Goal: Find specific page/section: Find specific page/section

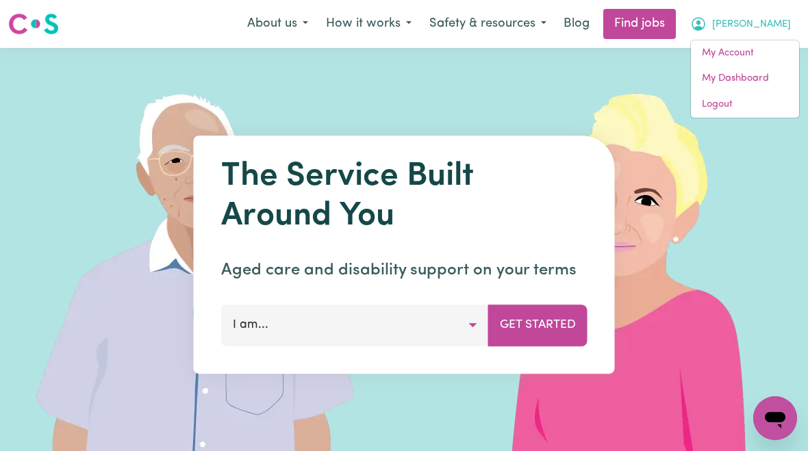
click at [739, 54] on link "My Account" at bounding box center [745, 53] width 108 height 26
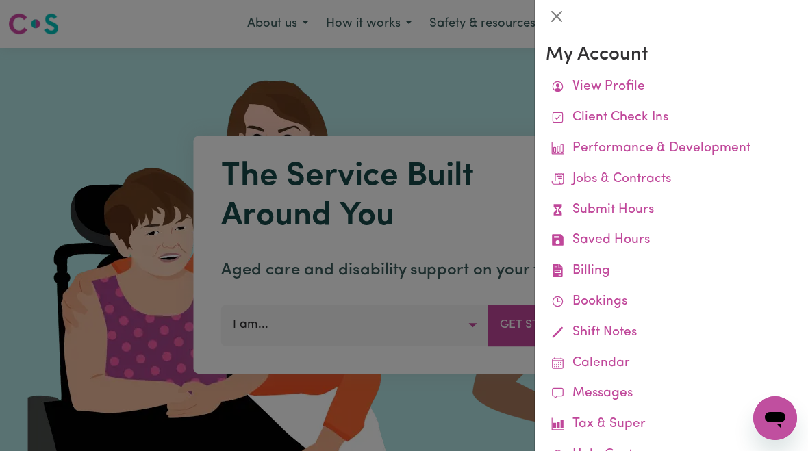
click at [0, 0] on link "Job Reports" at bounding box center [0, 0] width 0 height 0
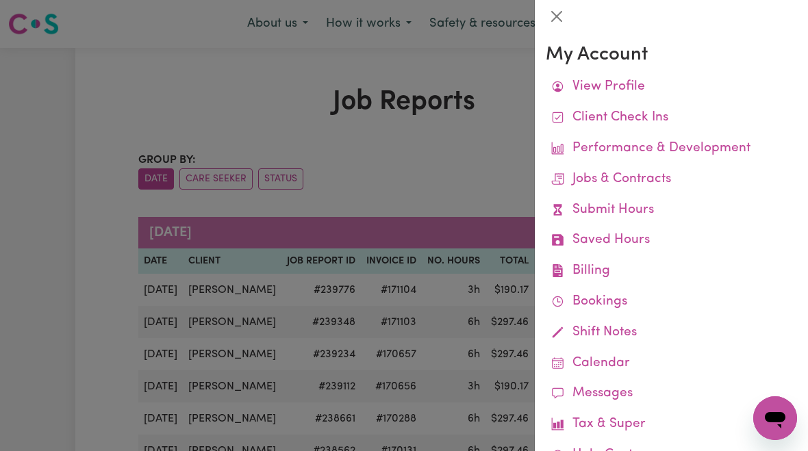
click at [40, 338] on div at bounding box center [404, 225] width 808 height 451
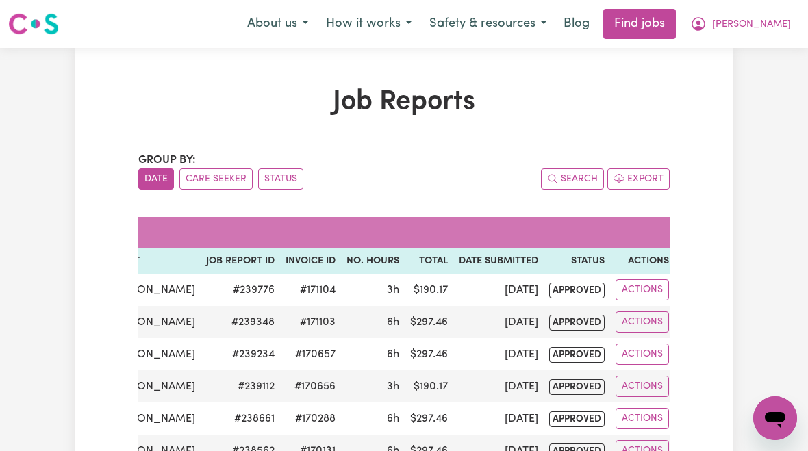
scroll to position [0, 80]
click at [772, 24] on span "[PERSON_NAME]" at bounding box center [751, 24] width 79 height 15
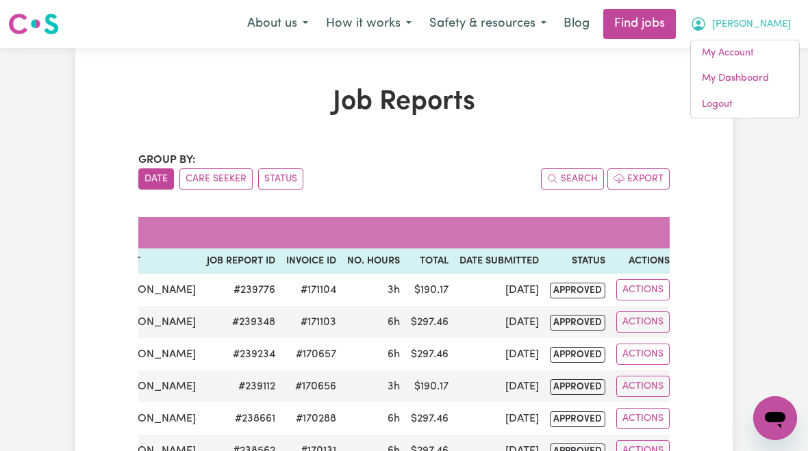
click at [744, 57] on link "My Account" at bounding box center [745, 53] width 108 height 26
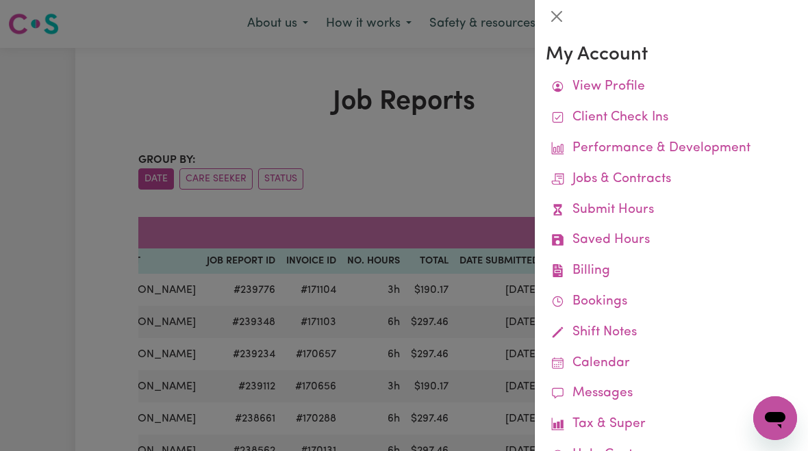
click at [0, 0] on link "Remittances" at bounding box center [0, 0] width 0 height 0
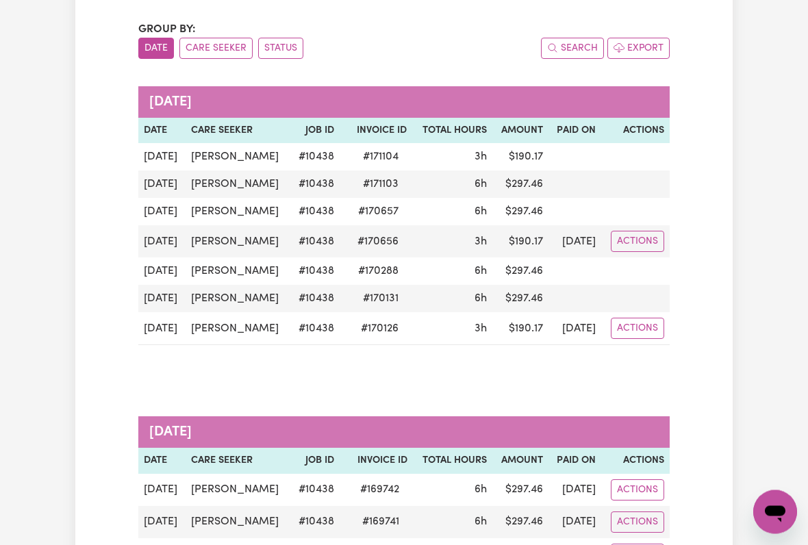
scroll to position [131, 0]
click at [548, 184] on td at bounding box center [574, 183] width 53 height 27
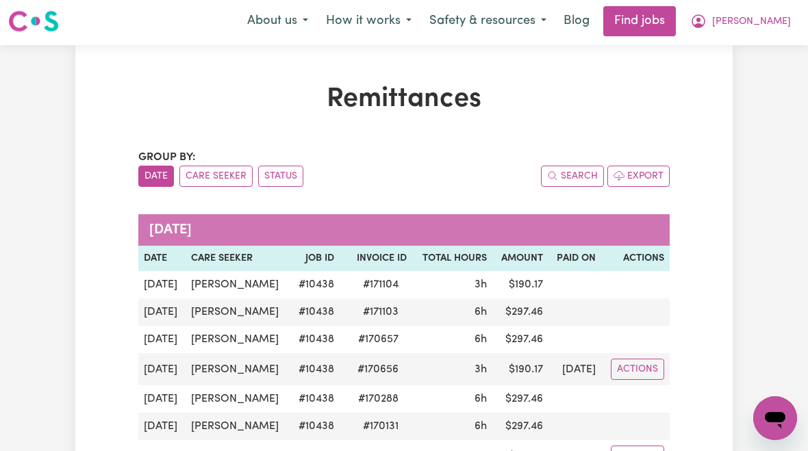
scroll to position [0, 0]
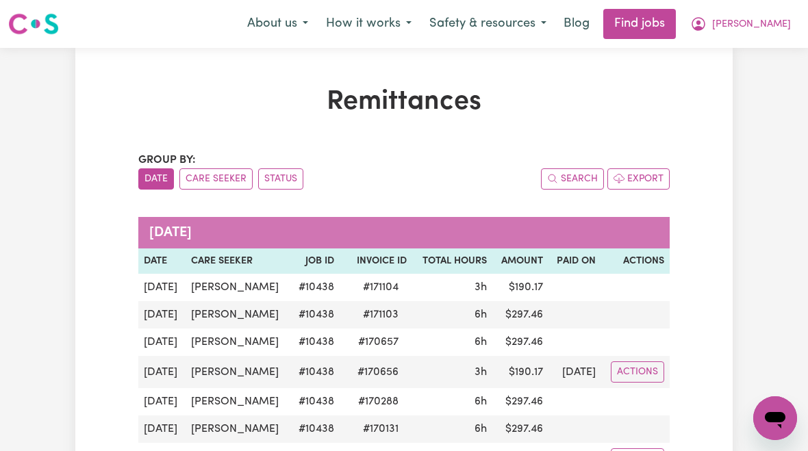
click at [763, 25] on span "[PERSON_NAME]" at bounding box center [751, 24] width 79 height 15
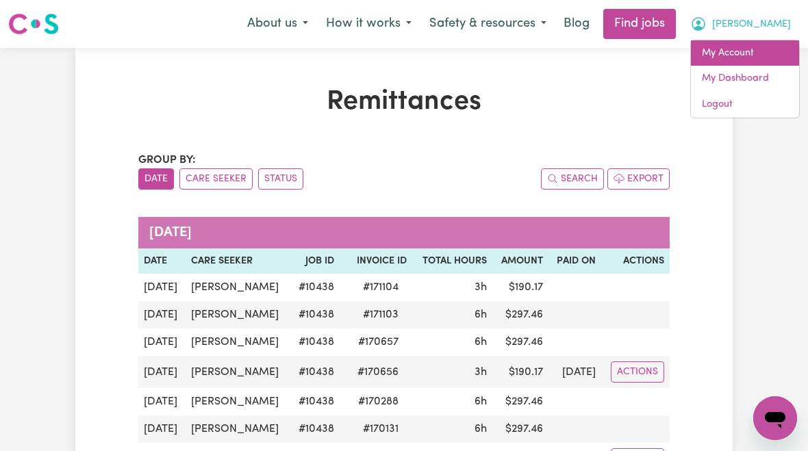
click at [732, 51] on link "My Account" at bounding box center [745, 53] width 108 height 26
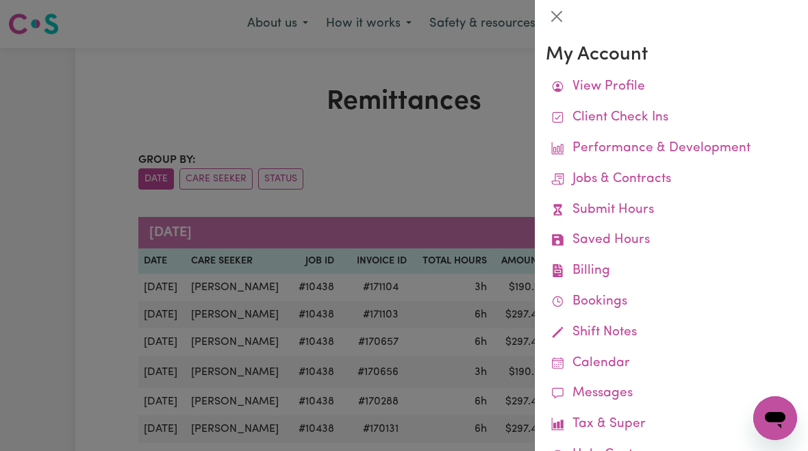
click at [0, 0] on link "Job Reports" at bounding box center [0, 0] width 0 height 0
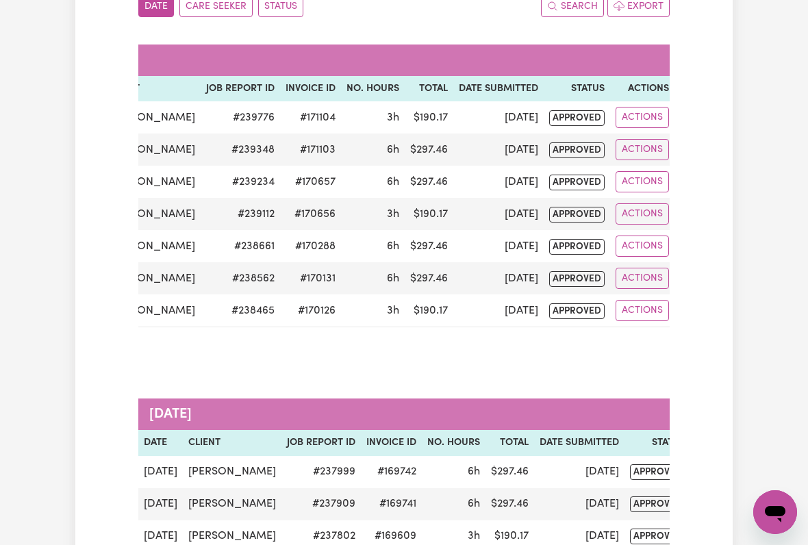
scroll to position [0, 80]
